Goal: Transaction & Acquisition: Purchase product/service

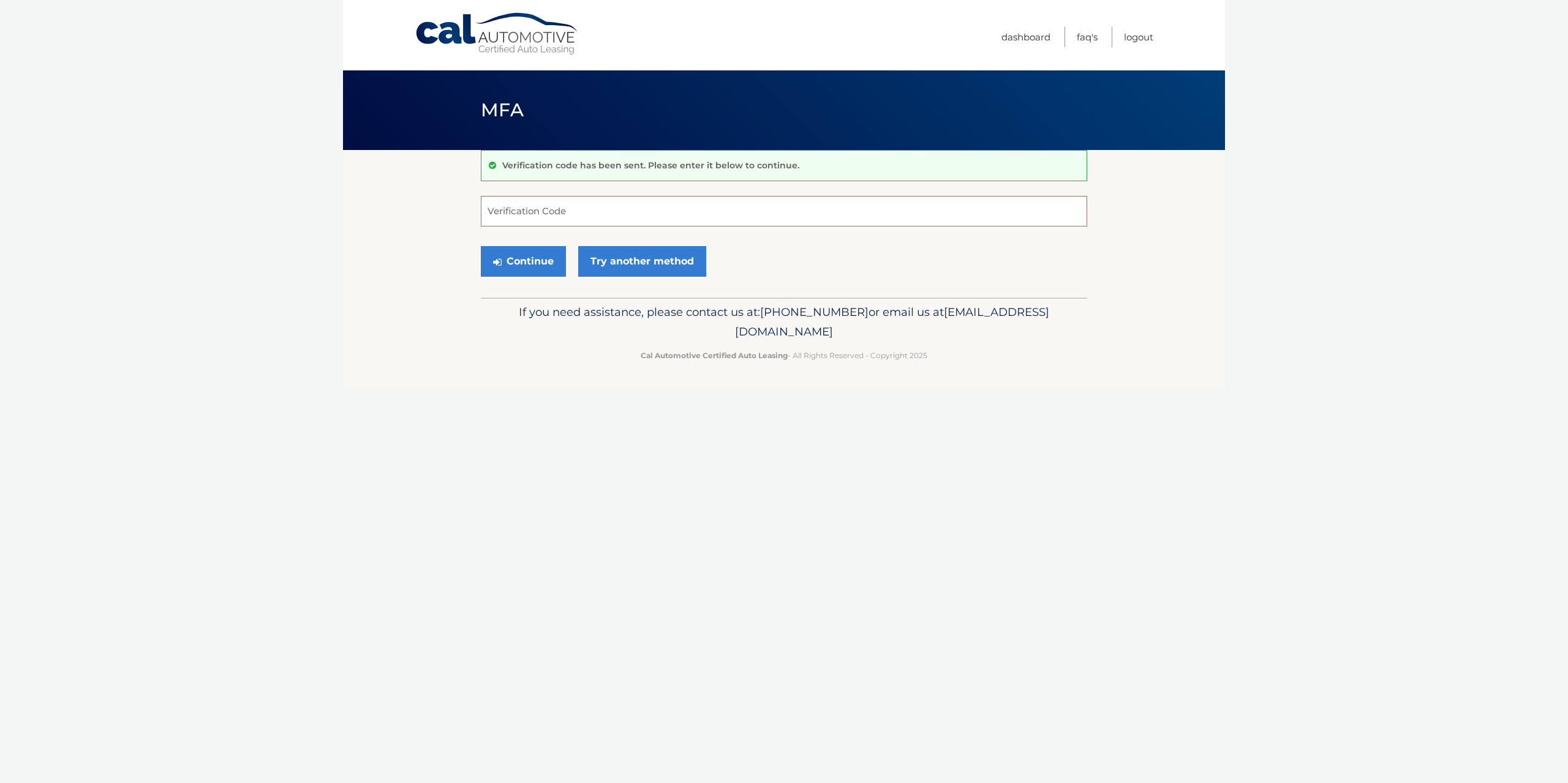
click at [643, 217] on input "Verification Code" at bounding box center [784, 211] width 606 height 31
type input "5"
type input "855682"
click at [502, 259] on button "Continue" at bounding box center [523, 261] width 85 height 31
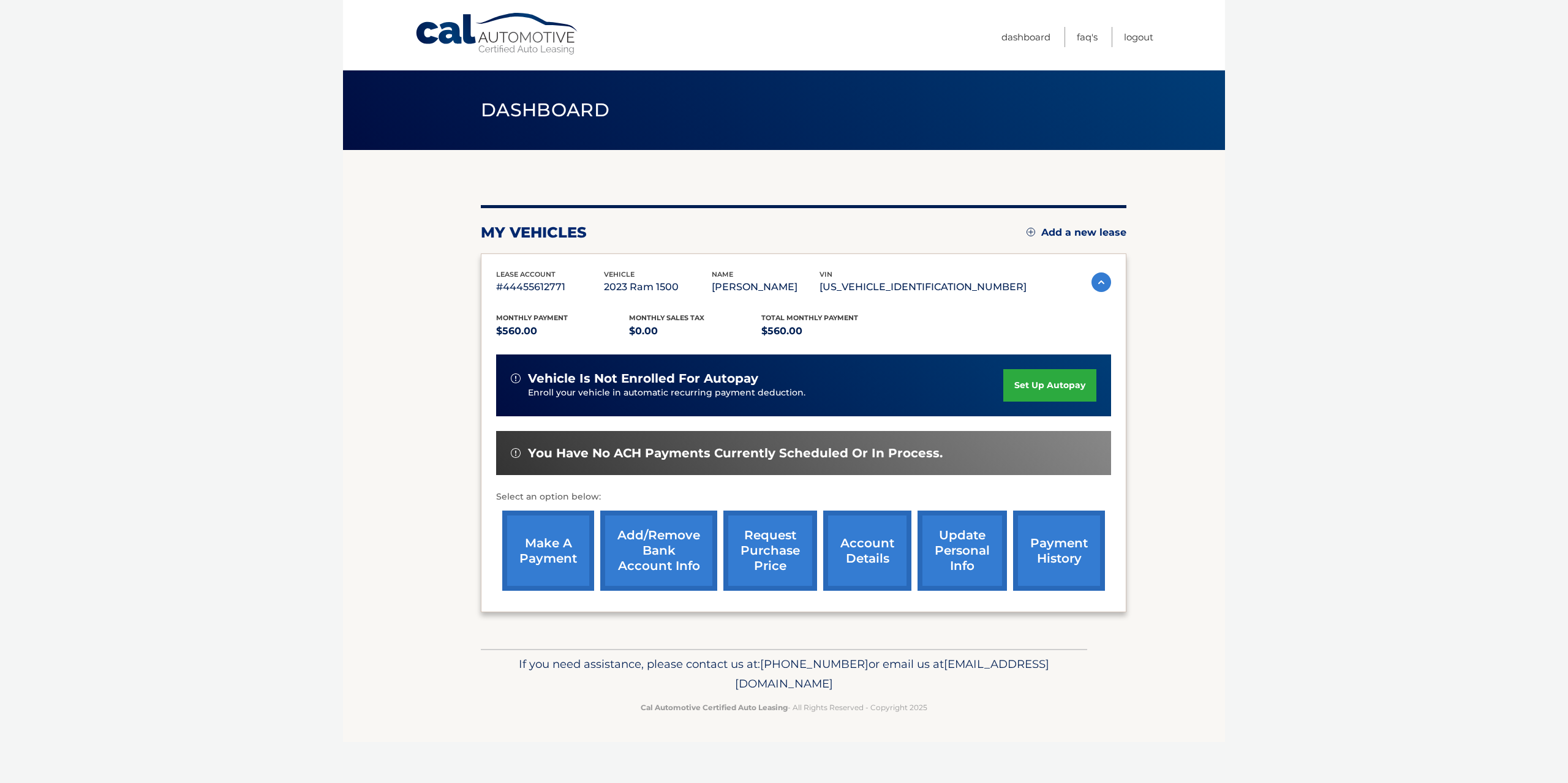
click at [537, 547] on link "make a payment" at bounding box center [547, 550] width 92 height 80
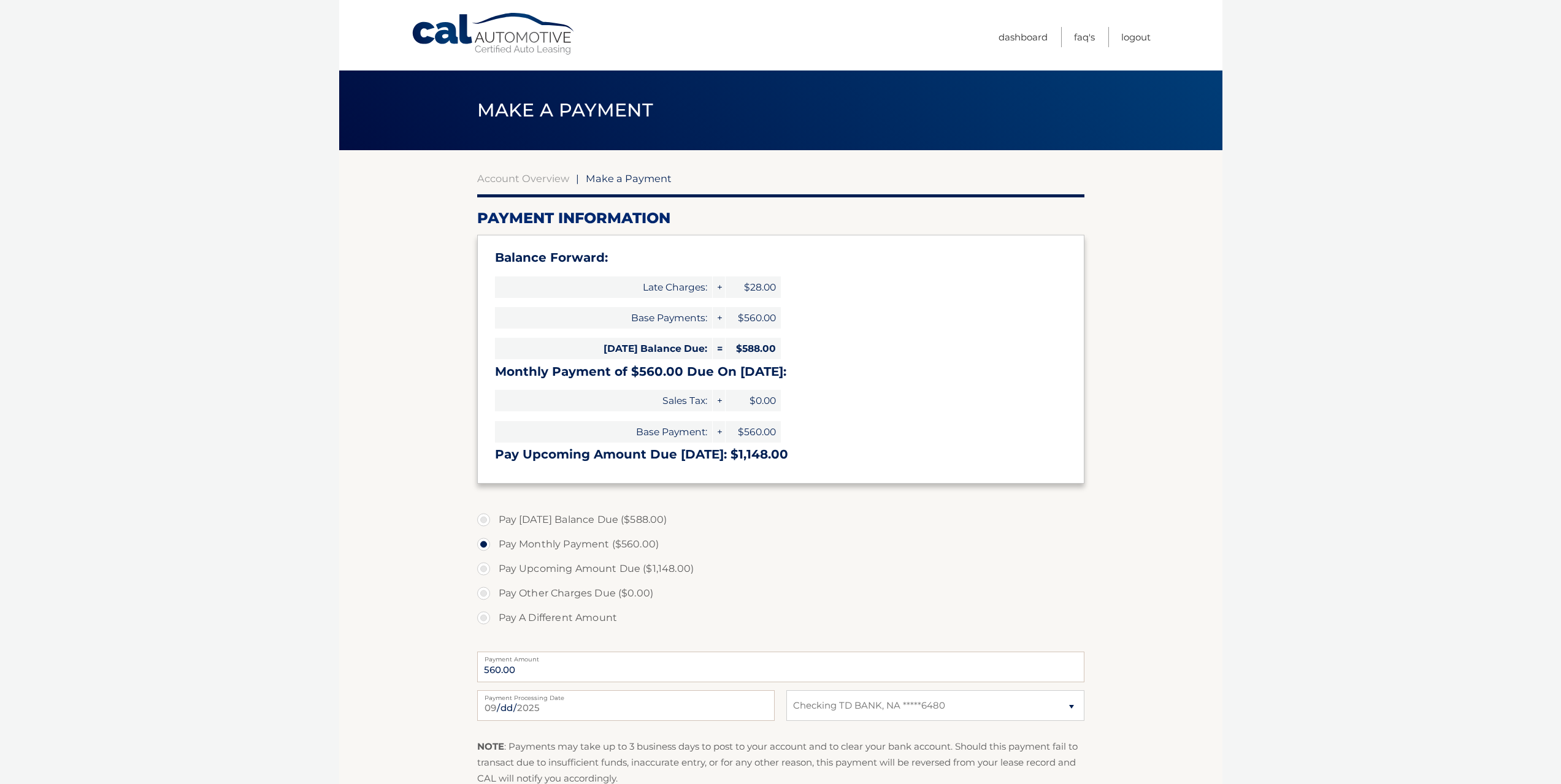
select select "ZWQ3YTM3NGItZjc3NS00MDEwLWFhNTAtMDBlZTBjZGE3Yzk0"
click at [484, 521] on label "Pay Today's Balance Due ($588.00)" at bounding box center [780, 520] width 607 height 24
click at [484, 521] on input "Pay Today's Balance Due ($588.00)" at bounding box center [488, 517] width 12 height 19
radio input "true"
type input "588.00"
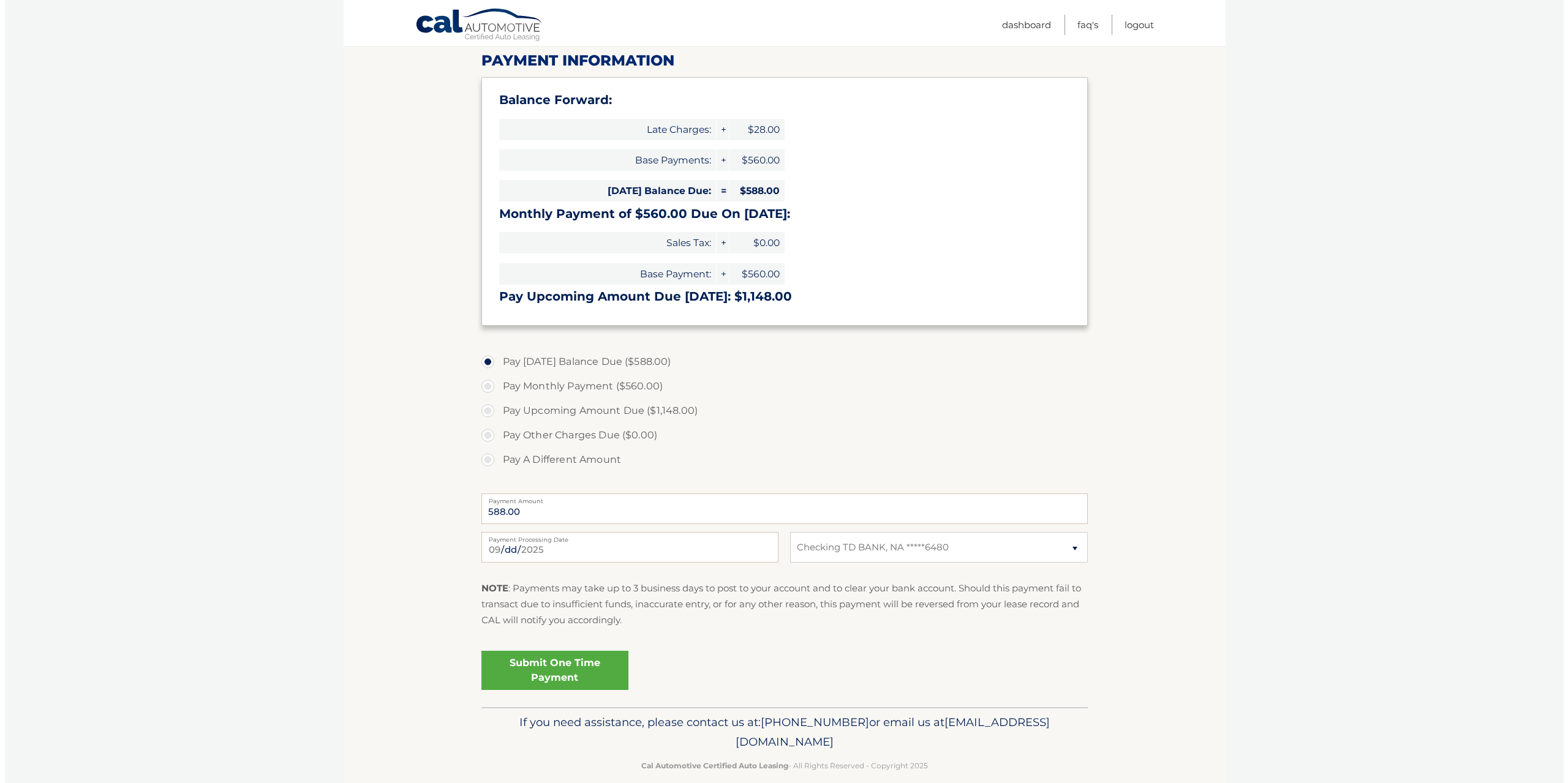
scroll to position [164, 0]
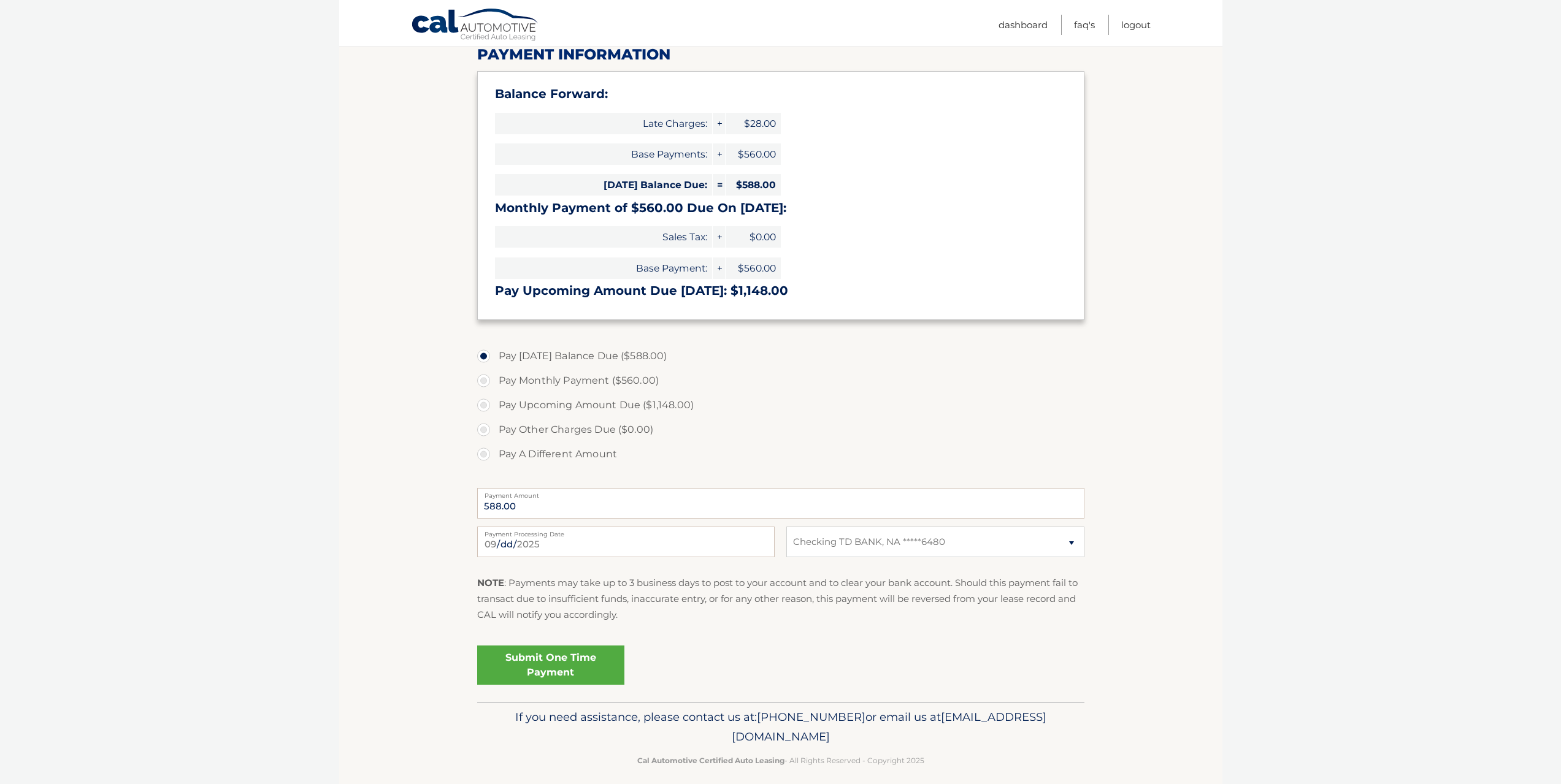
click at [556, 666] on link "Submit One Time Payment" at bounding box center [550, 666] width 147 height 39
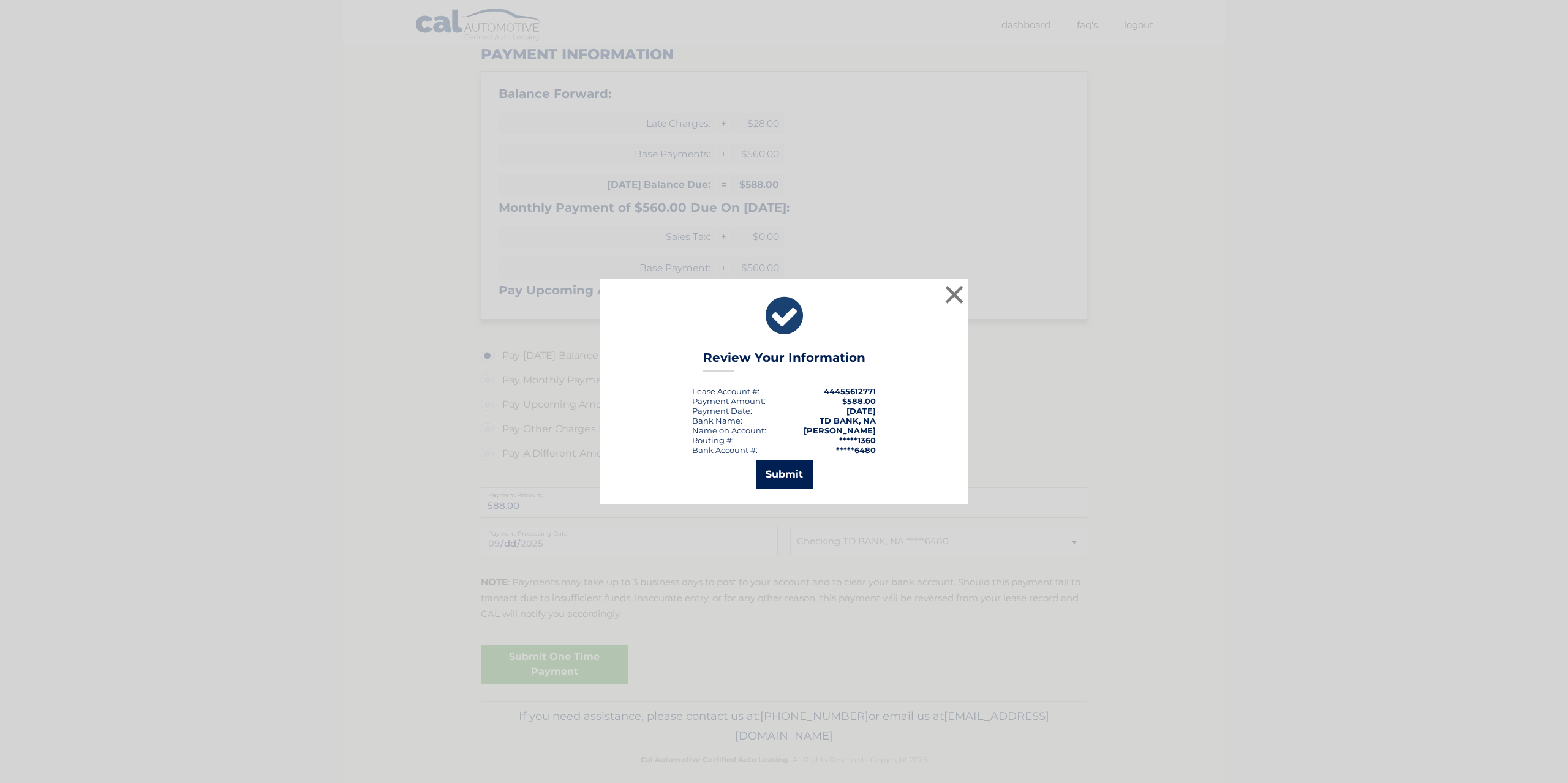
click at [792, 475] on button "Submit" at bounding box center [784, 475] width 57 height 30
